Goal: Information Seeking & Learning: Check status

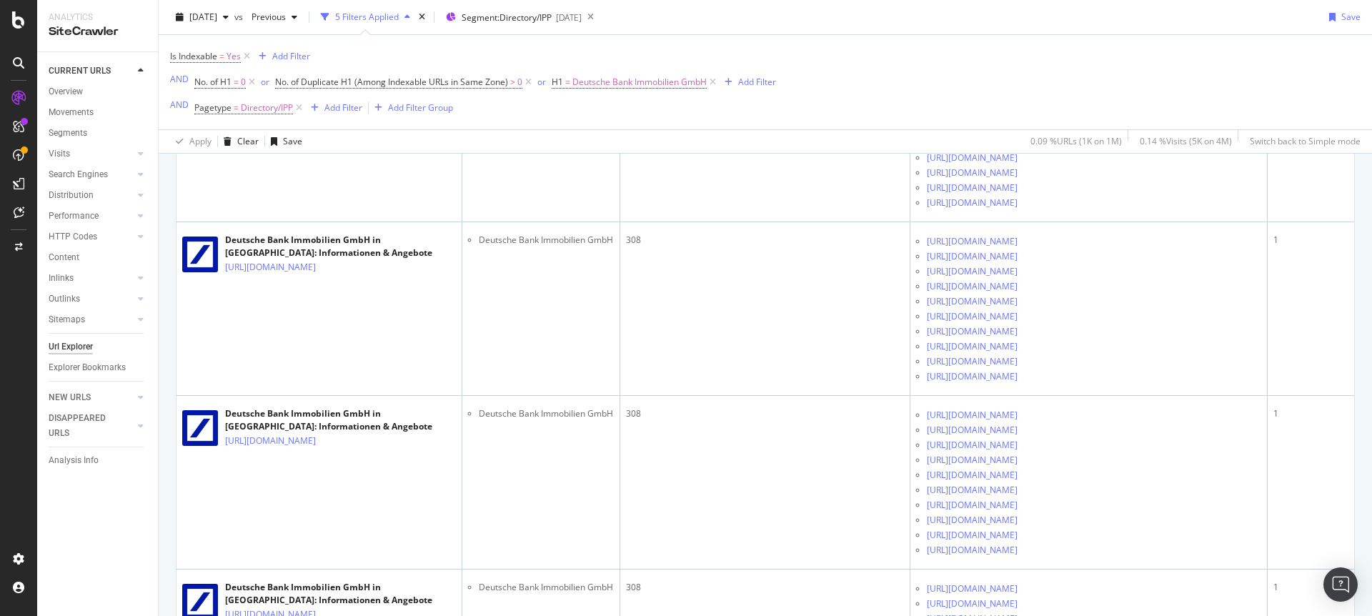
scroll to position [5001, 0]
click at [69, 90] on div "Overview" at bounding box center [66, 91] width 34 height 15
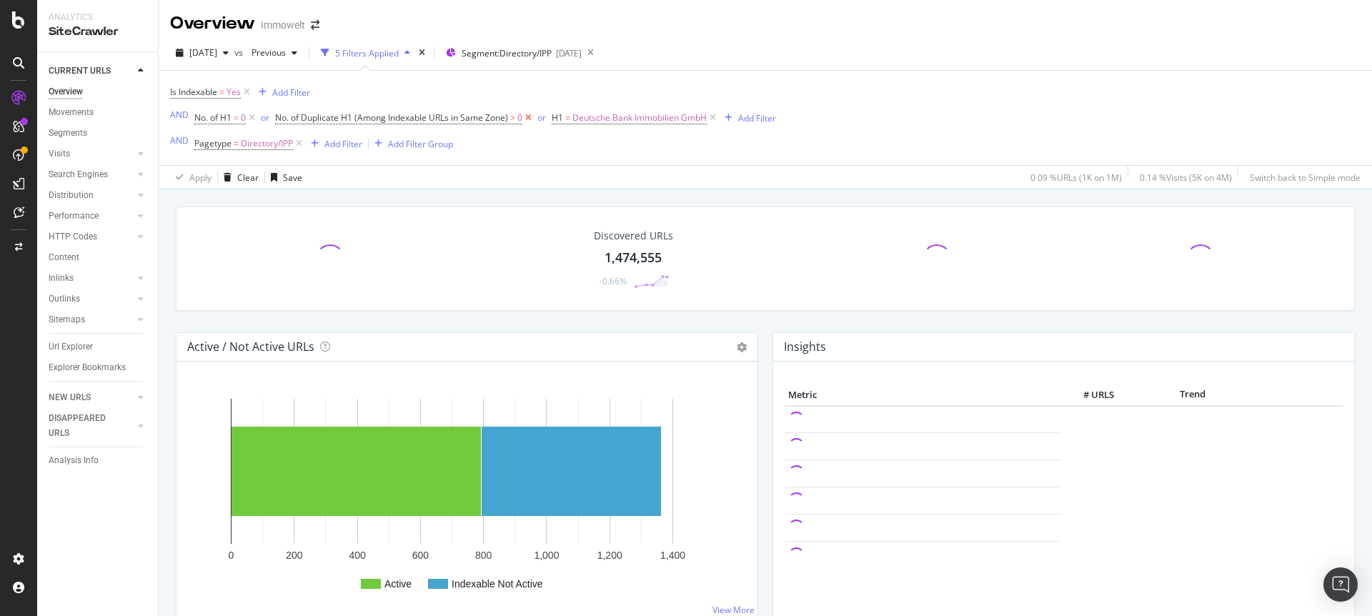
click at [531, 116] on icon at bounding box center [528, 118] width 12 height 14
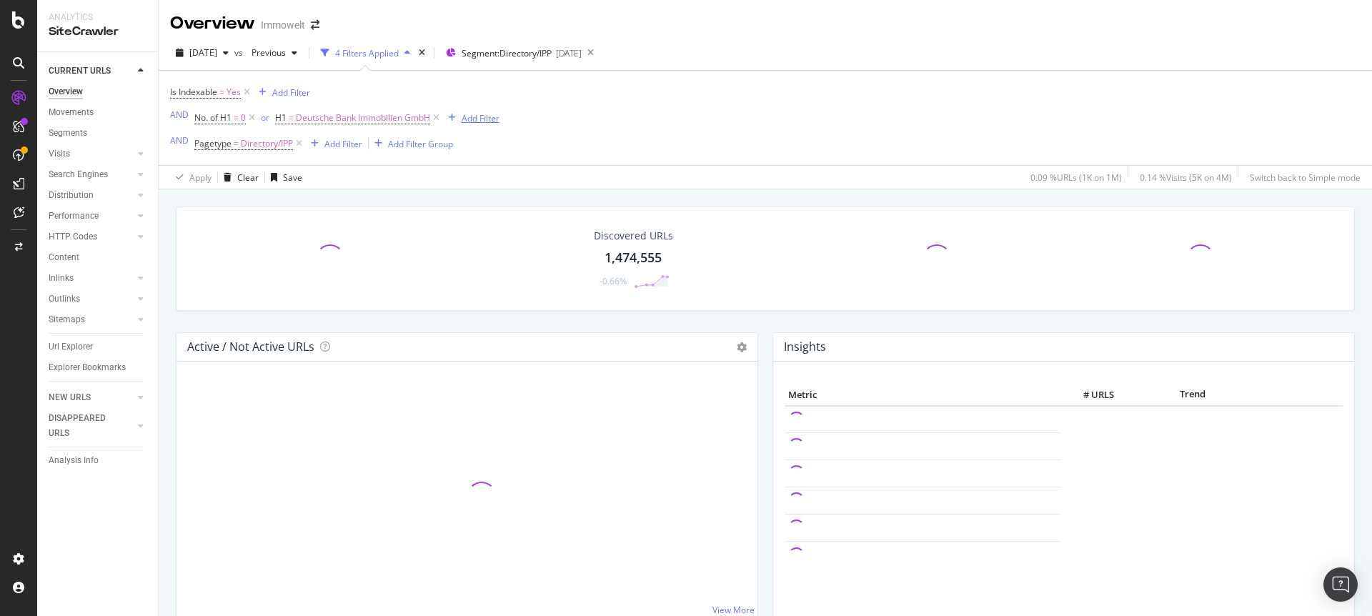
click at [452, 115] on icon "button" at bounding box center [452, 118] width 8 height 9
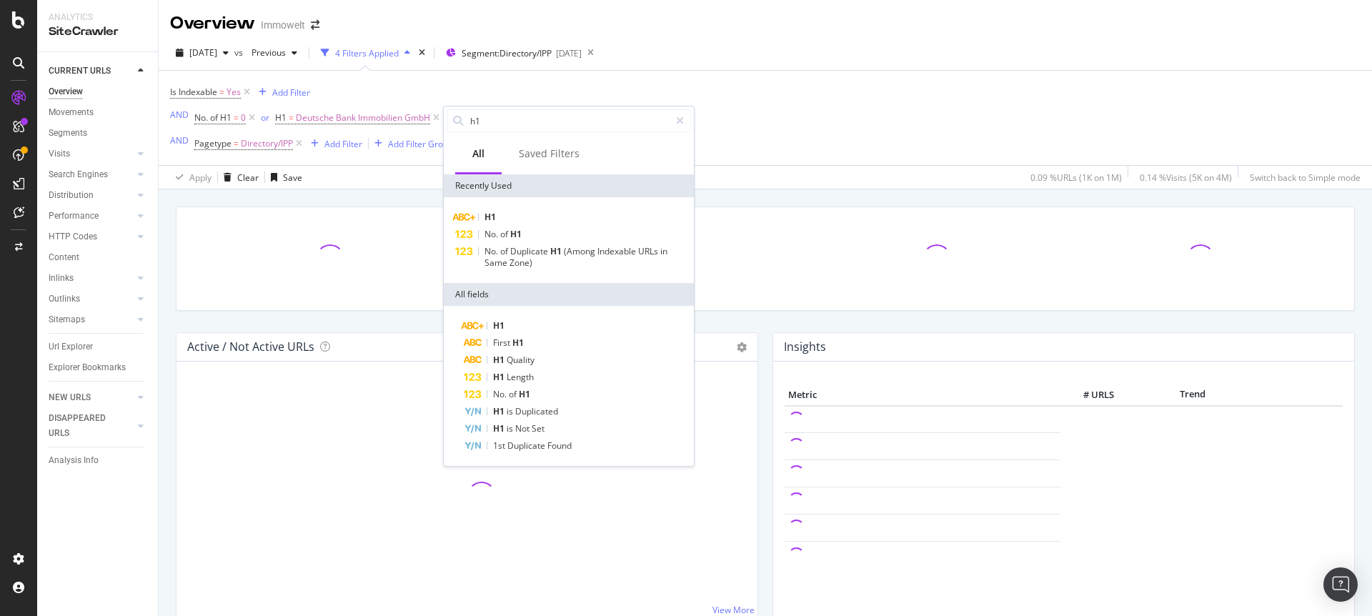
click at [310, 154] on div "Pagetype = Directory/IPP Add Filter Add Filter Group" at bounding box center [323, 144] width 259 height 20
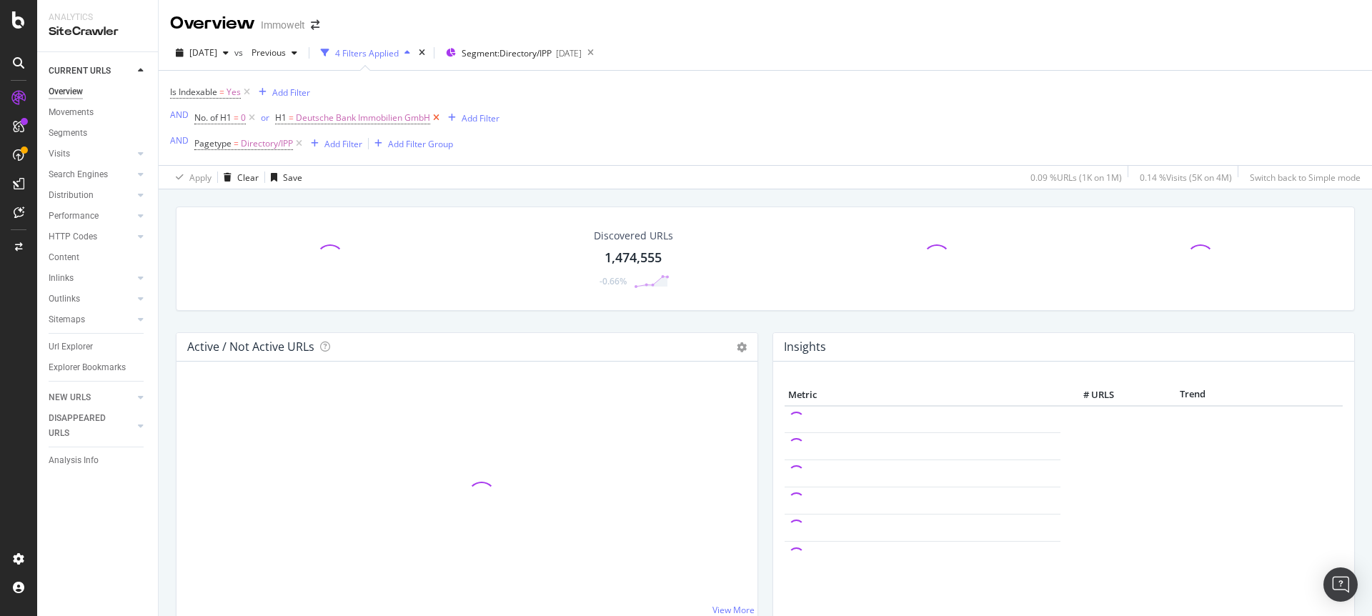
click at [437, 116] on icon at bounding box center [436, 118] width 12 height 14
click at [255, 119] on icon at bounding box center [252, 118] width 12 height 14
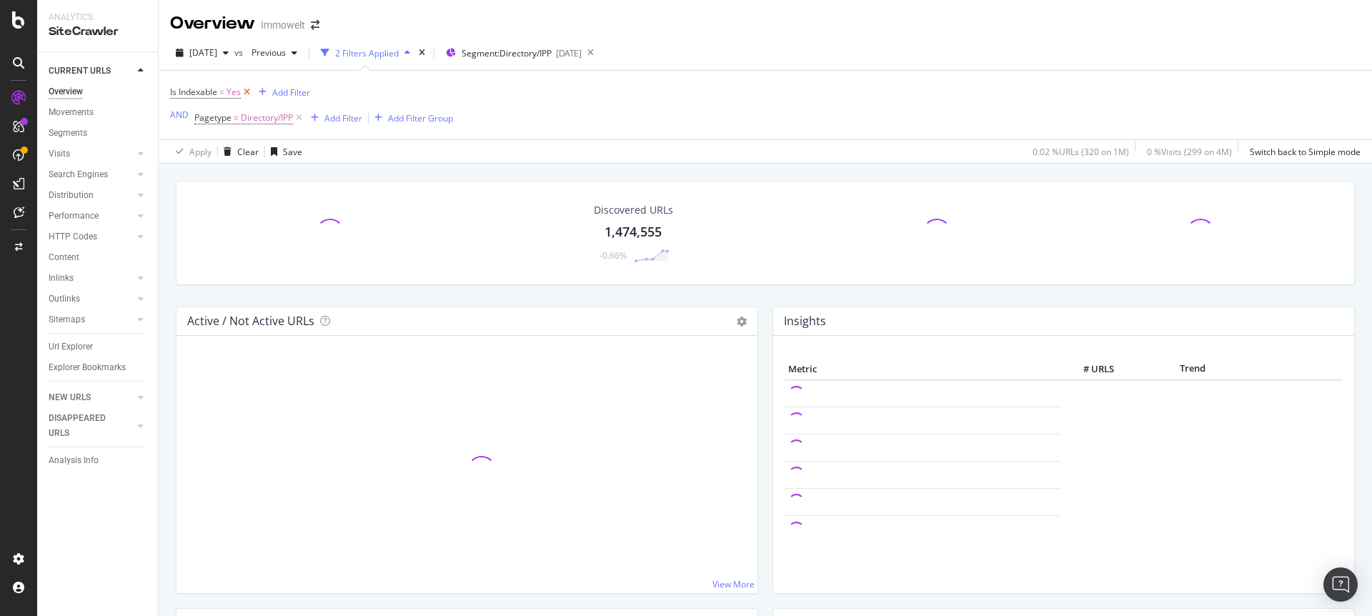
click at [249, 88] on icon at bounding box center [247, 92] width 12 height 14
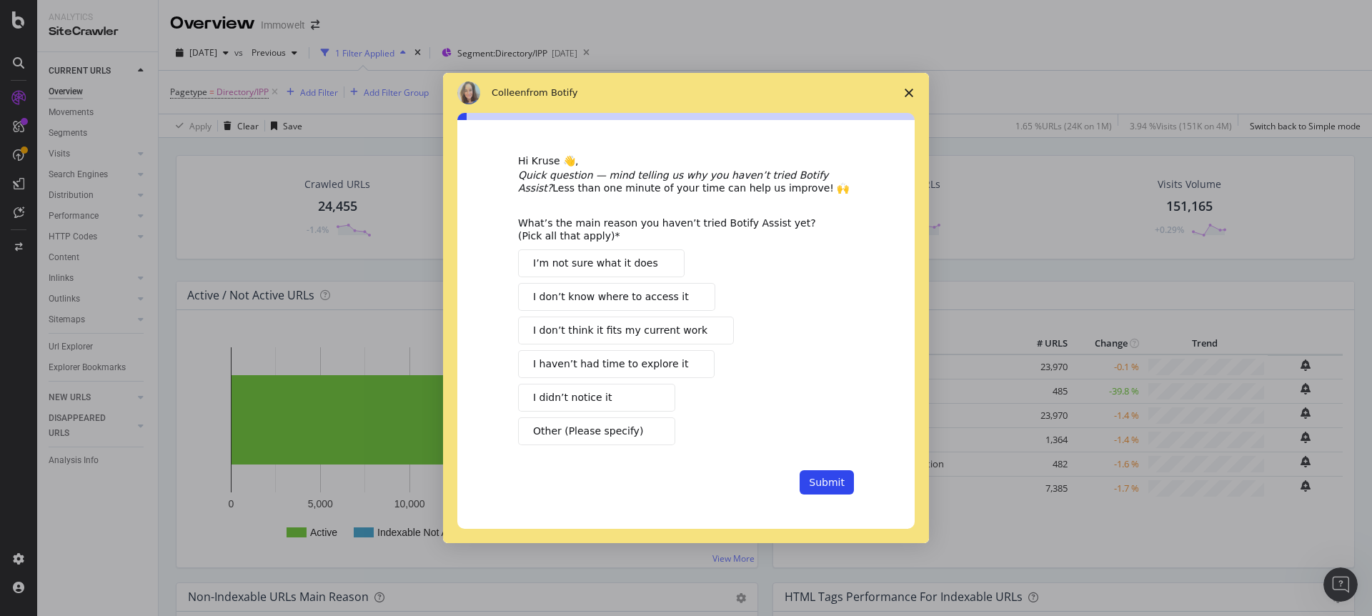
click at [917, 90] on span "Close survey" at bounding box center [909, 93] width 40 height 40
